Goal: Task Accomplishment & Management: Use online tool/utility

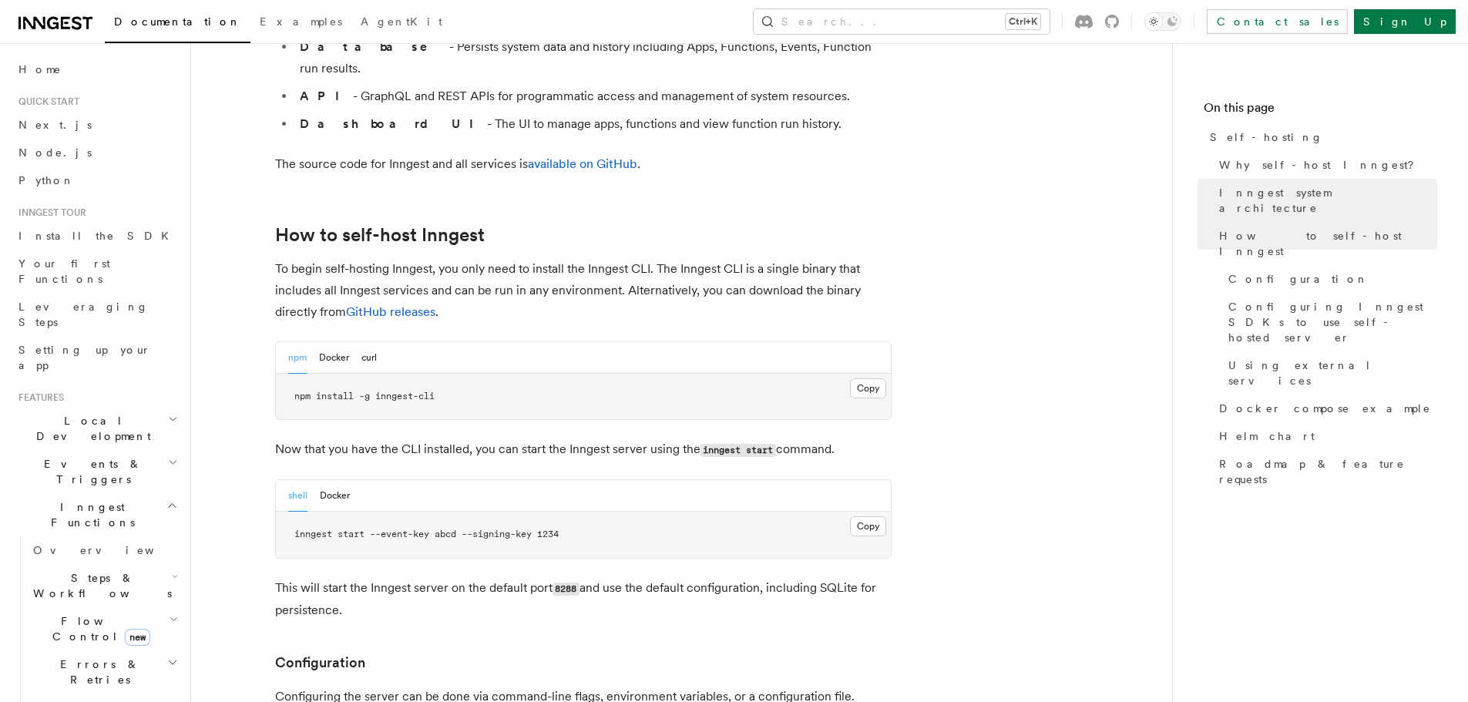
scroll to position [1464, 0]
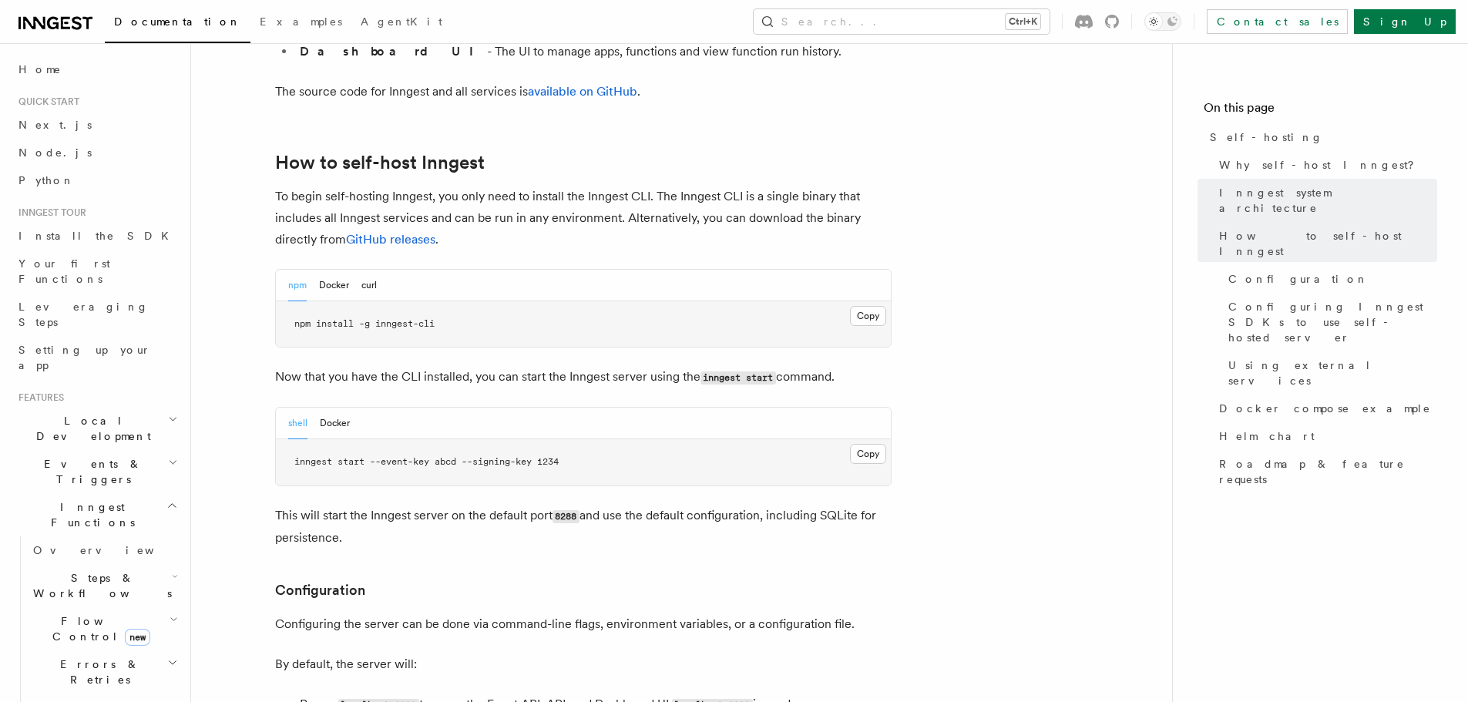
click at [320, 408] on button "Docker" at bounding box center [335, 424] width 30 height 32
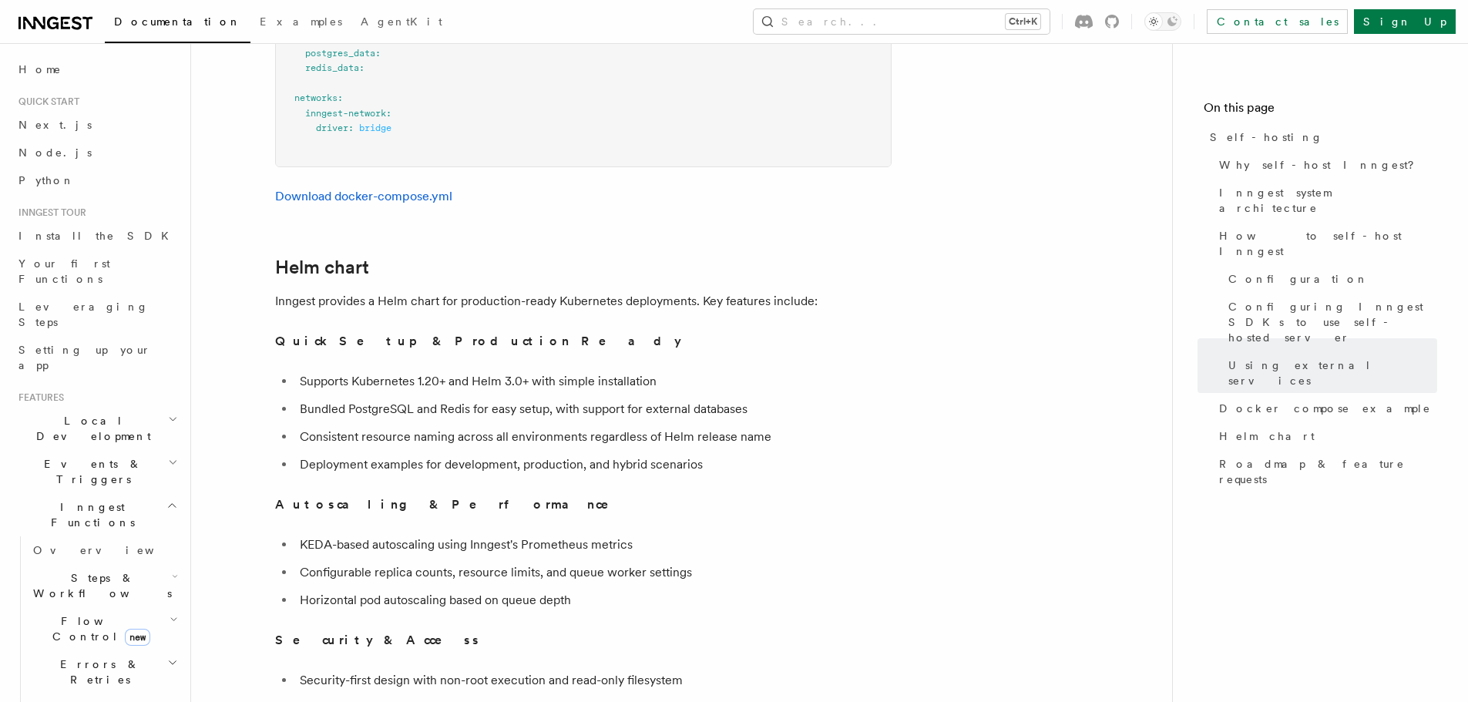
scroll to position [5087, 0]
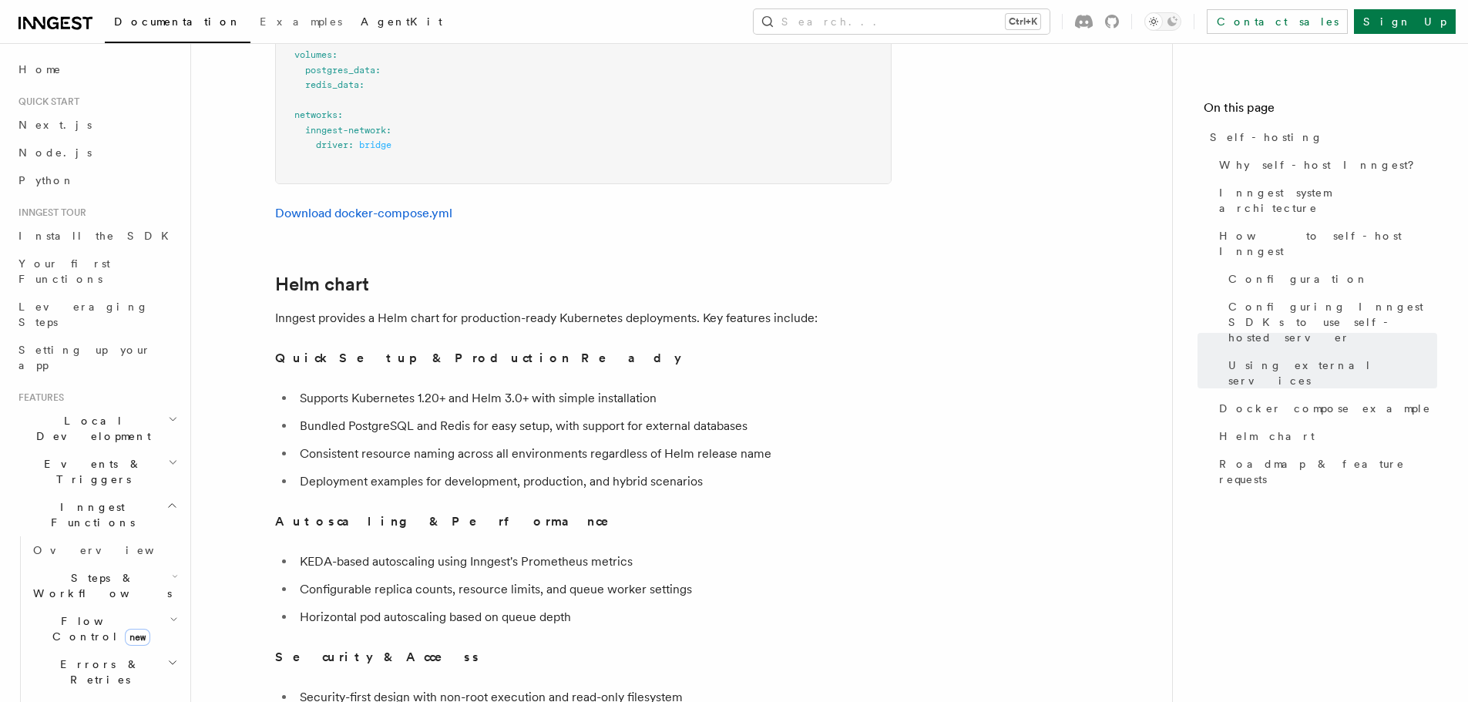
click at [361, 18] on span "AgentKit" at bounding box center [402, 21] width 82 height 12
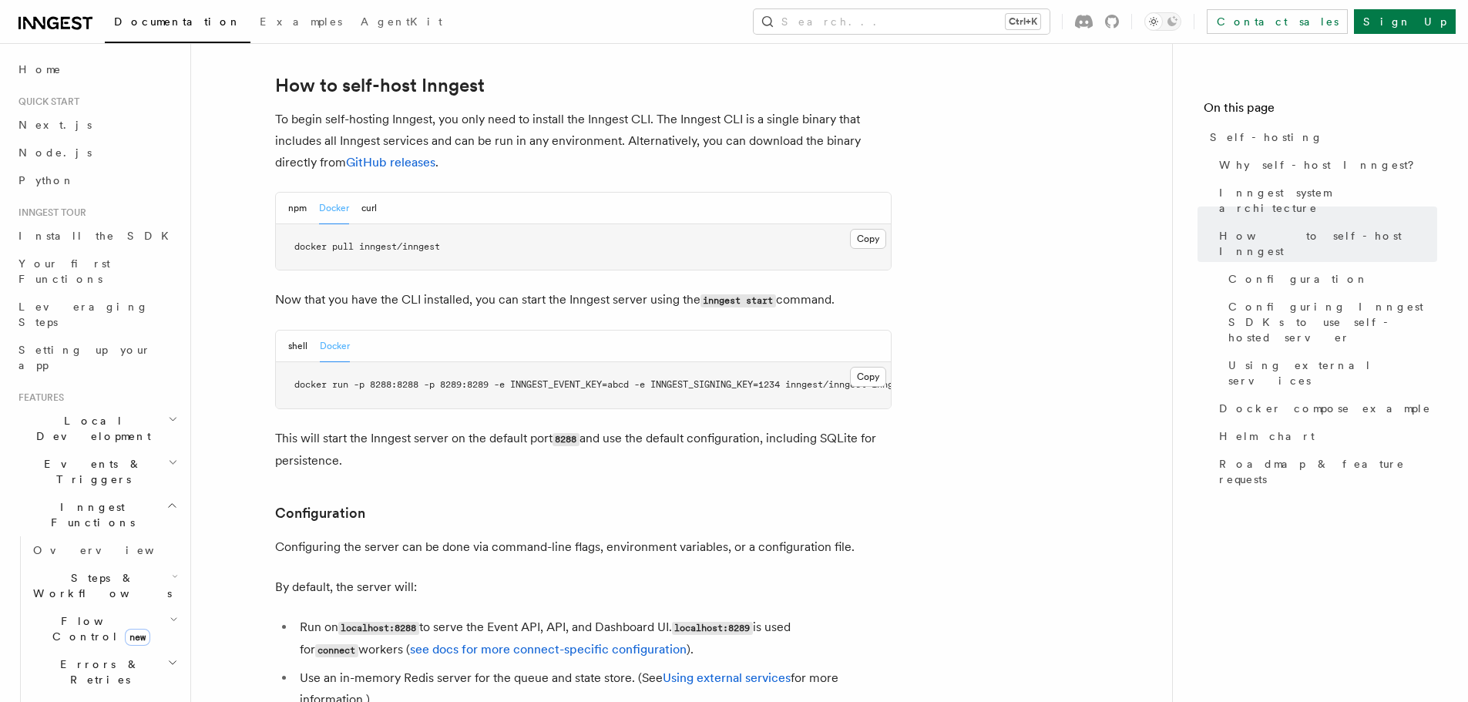
scroll to position [0, 88]
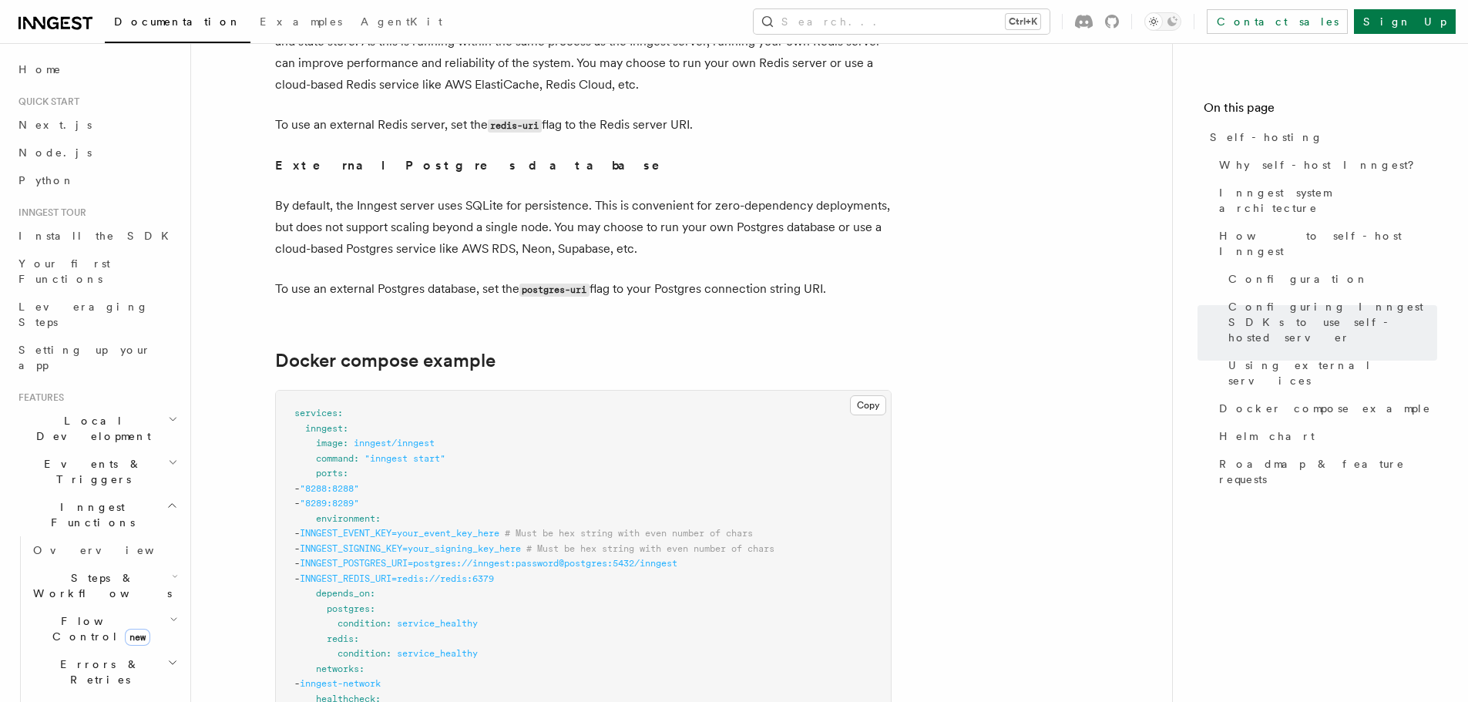
scroll to position [4085, 0]
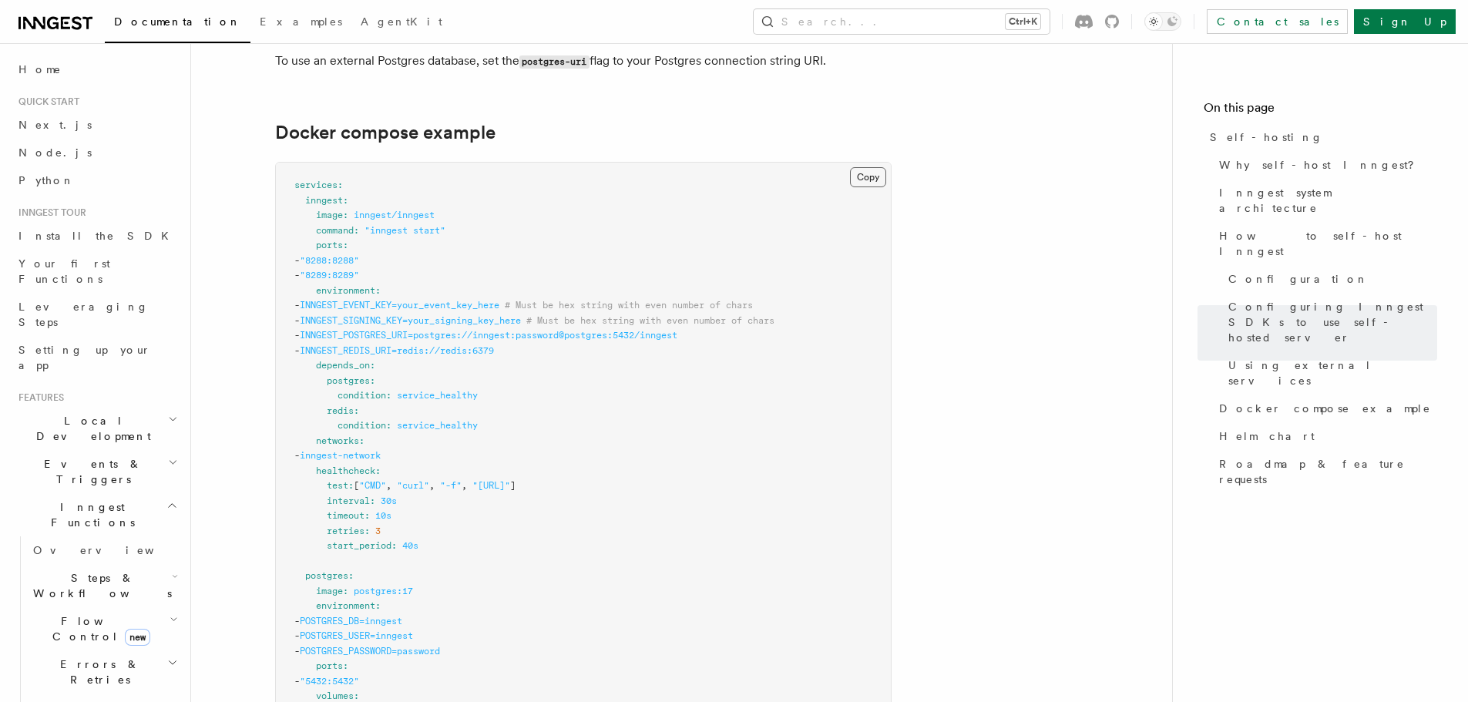
click at [866, 167] on button "Copy Copied" at bounding box center [868, 177] width 36 height 20
drag, startPoint x: 881, startPoint y: 158, endPoint x: 856, endPoint y: 162, distance: 25.0
click at [881, 167] on button "Copy Copied" at bounding box center [868, 177] width 36 height 20
click at [876, 167] on button "Copy Copied" at bounding box center [868, 177] width 36 height 20
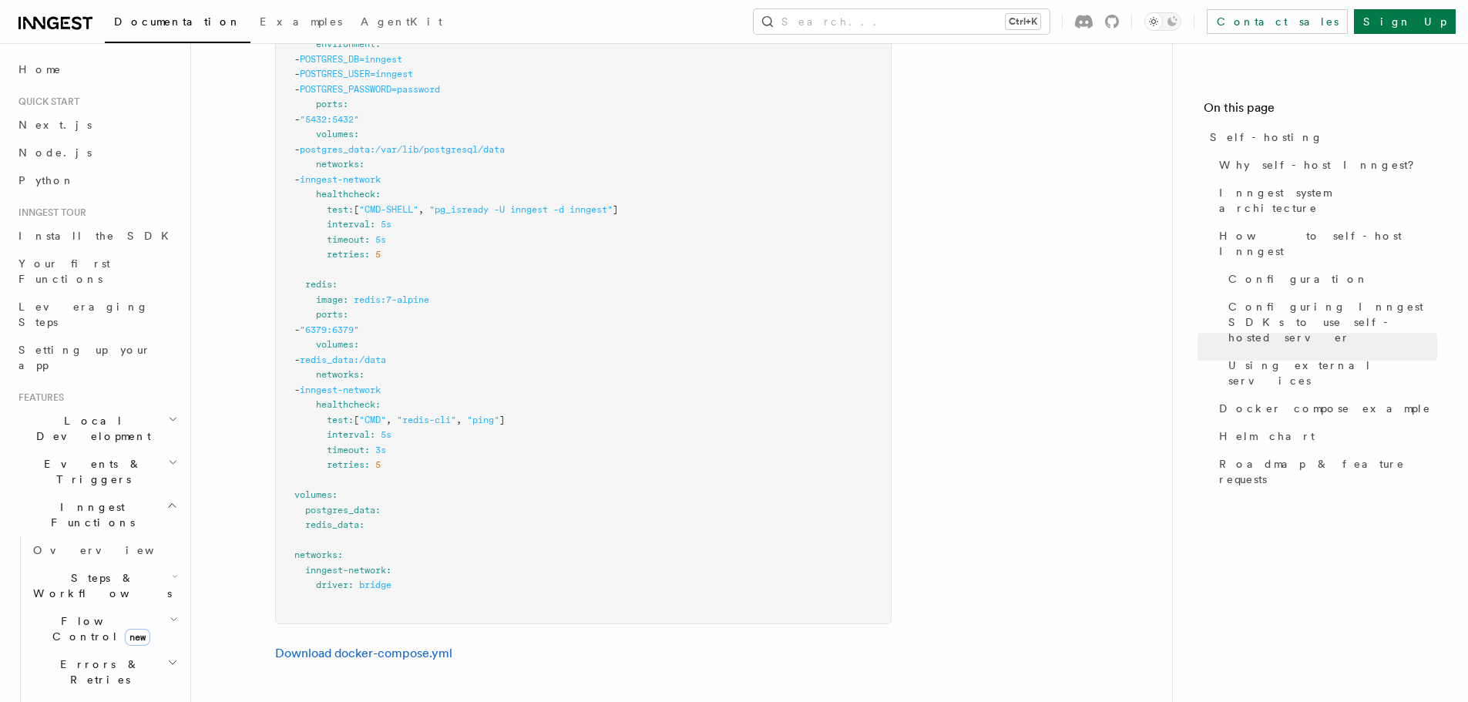
scroll to position [4855, 0]
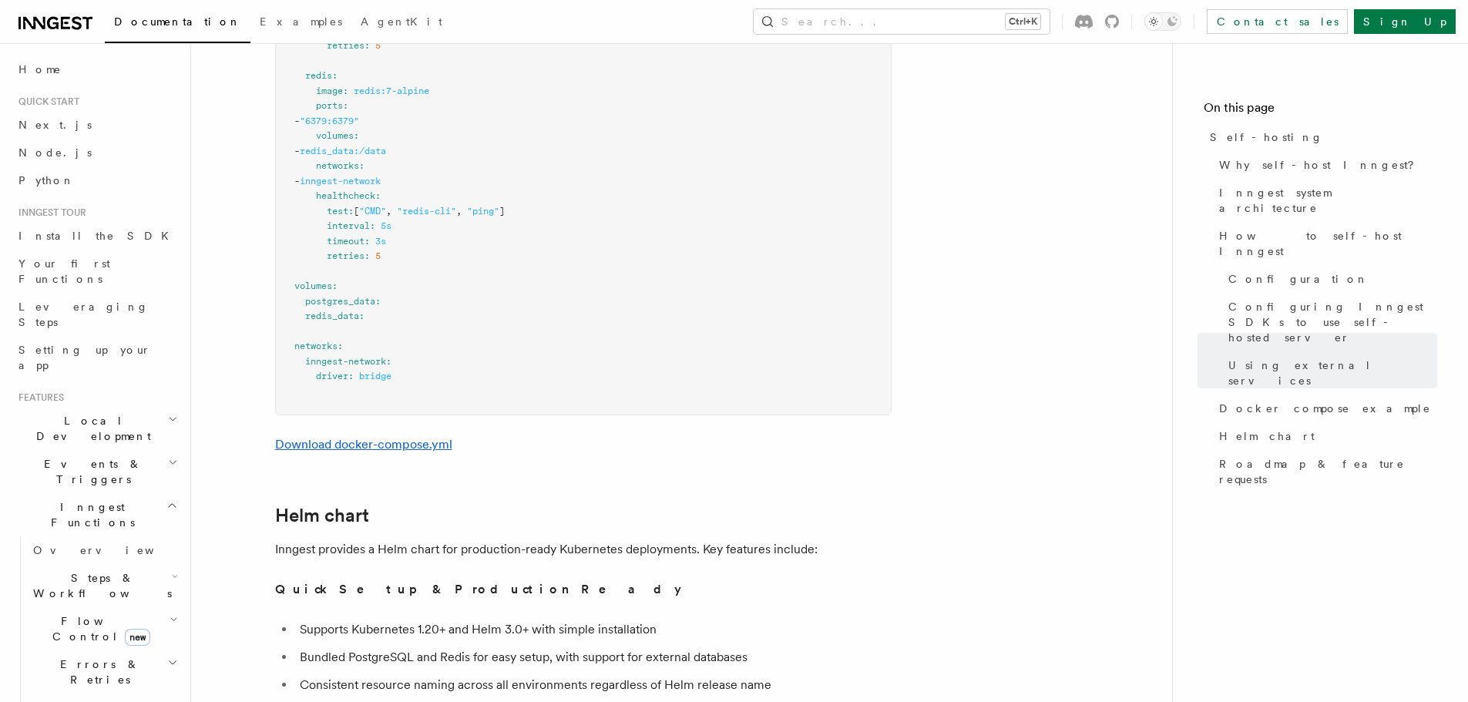
click at [441, 437] on link "Download docker-compose.yml" at bounding box center [363, 444] width 177 height 15
